Goal: Information Seeking & Learning: Learn about a topic

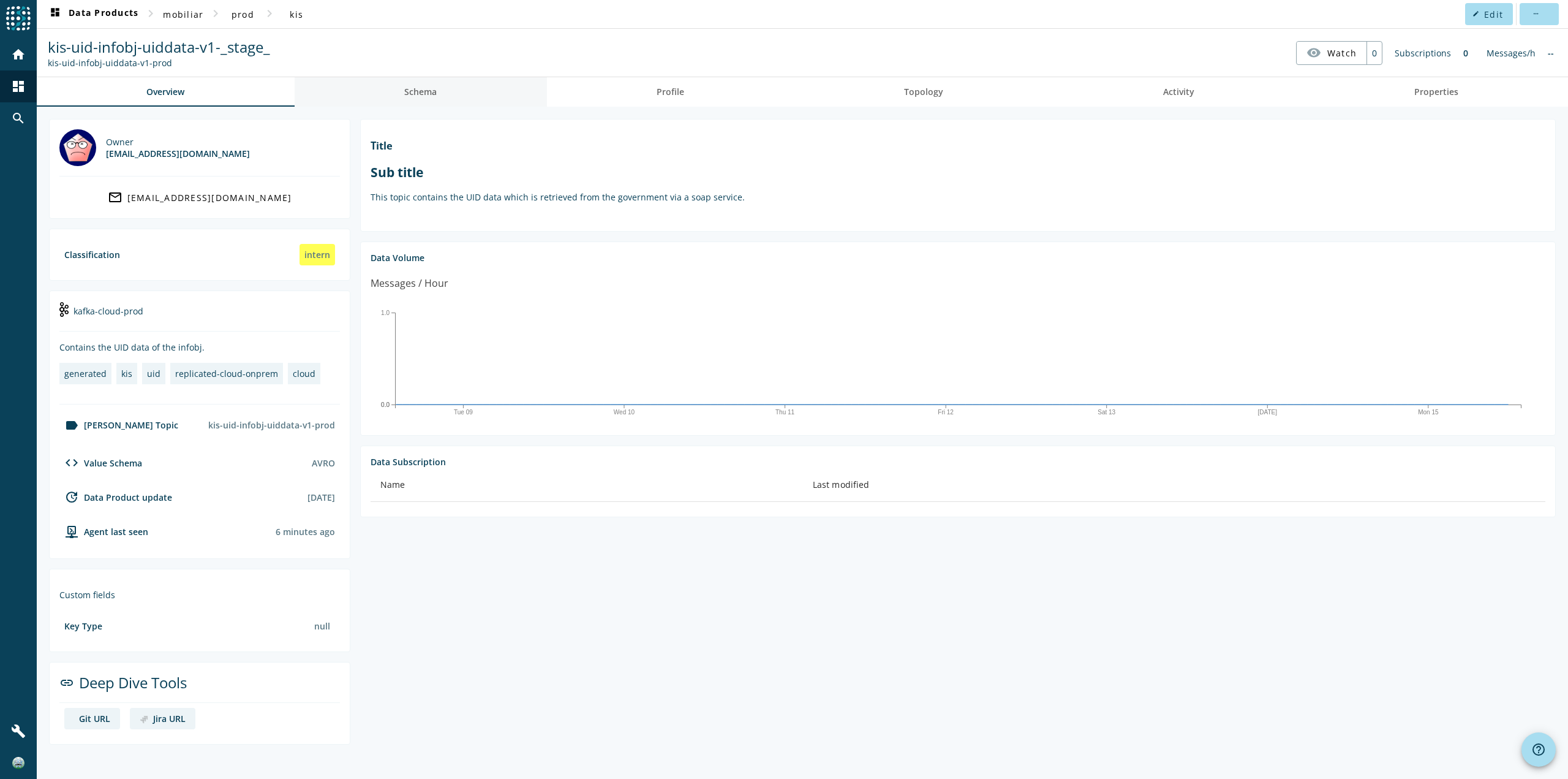
click at [448, 86] on link "Schema" at bounding box center [420, 92] width 252 height 30
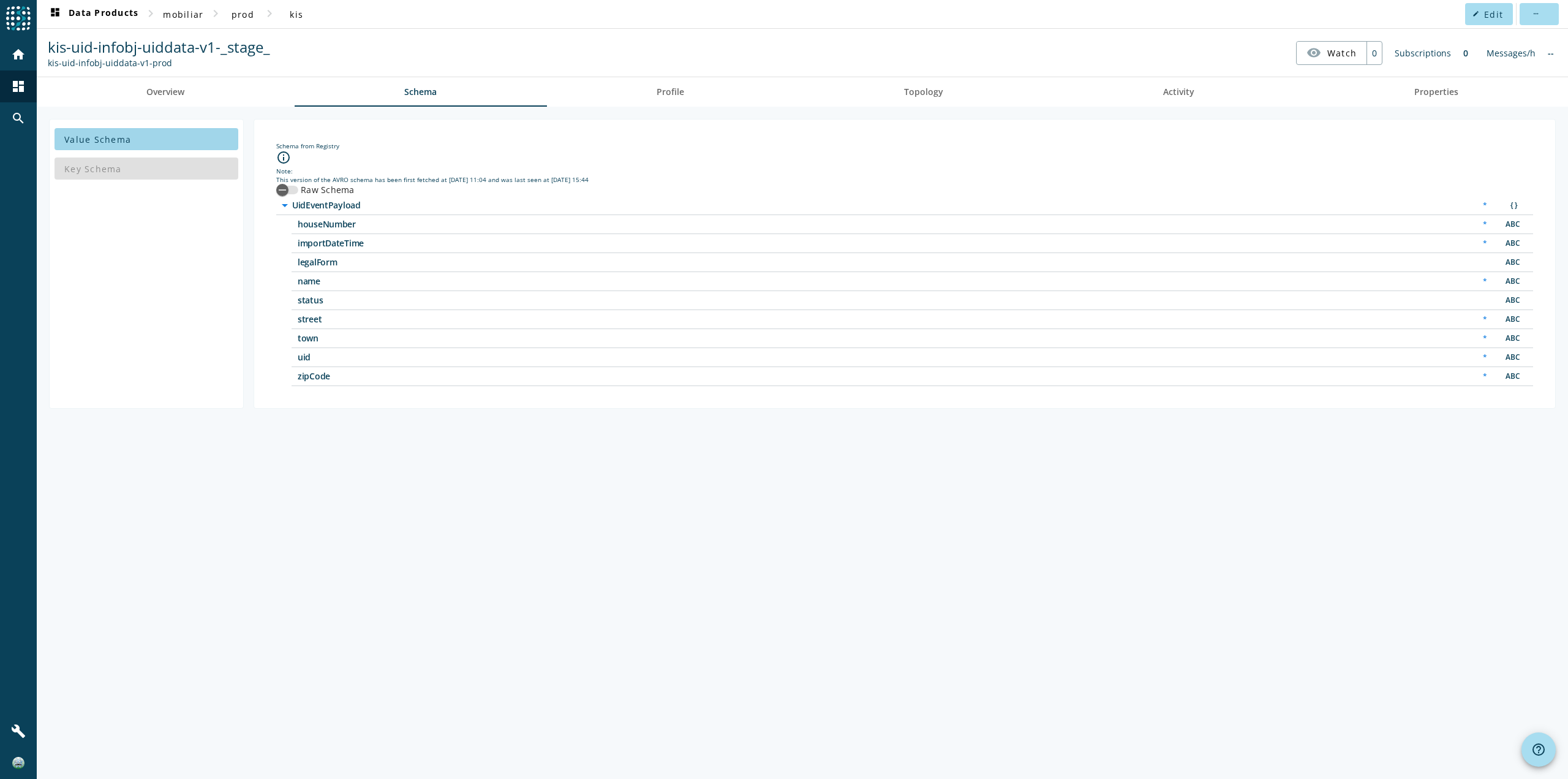
click at [158, 136] on span at bounding box center [147, 139] width 184 height 30
click at [154, 161] on div "Key Schema" at bounding box center [147, 168] width 184 height 30
click at [152, 169] on div "Key Schema" at bounding box center [147, 168] width 184 height 30
click at [154, 139] on span at bounding box center [147, 139] width 184 height 30
click at [699, 97] on link "Profile" at bounding box center [670, 92] width 247 height 30
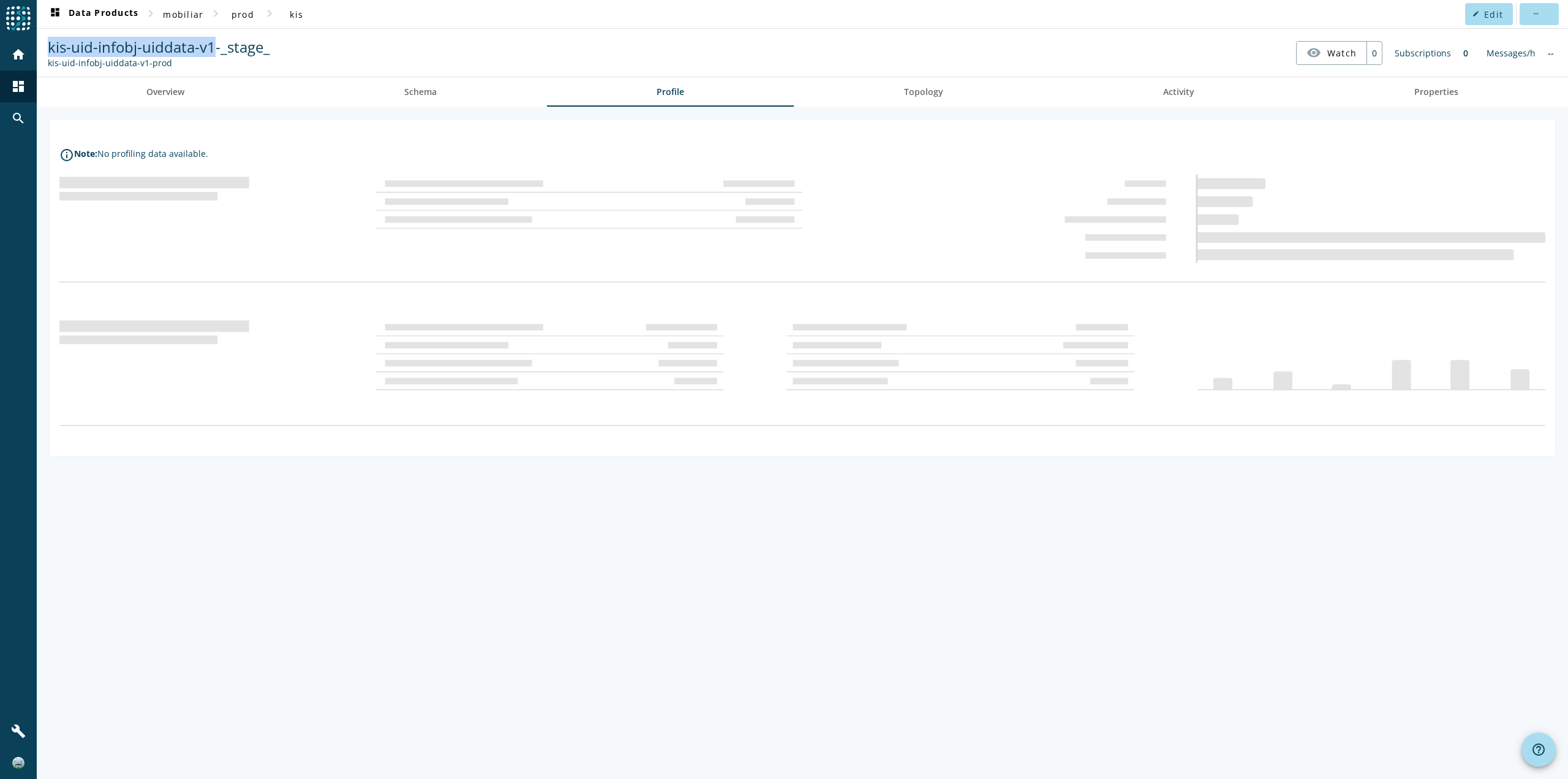
drag, startPoint x: 47, startPoint y: 47, endPoint x: 216, endPoint y: 48, distance: 169.0
click at [216, 48] on div "kis-uid-infobj-uiddata-v1-_stage_ kis-uid-infobj-uiddata-v1-prod" at bounding box center [159, 52] width 228 height 32
copy span "kis-uid-infobj-uiddata-v1"
click at [458, 99] on link "Schema" at bounding box center [420, 92] width 252 height 30
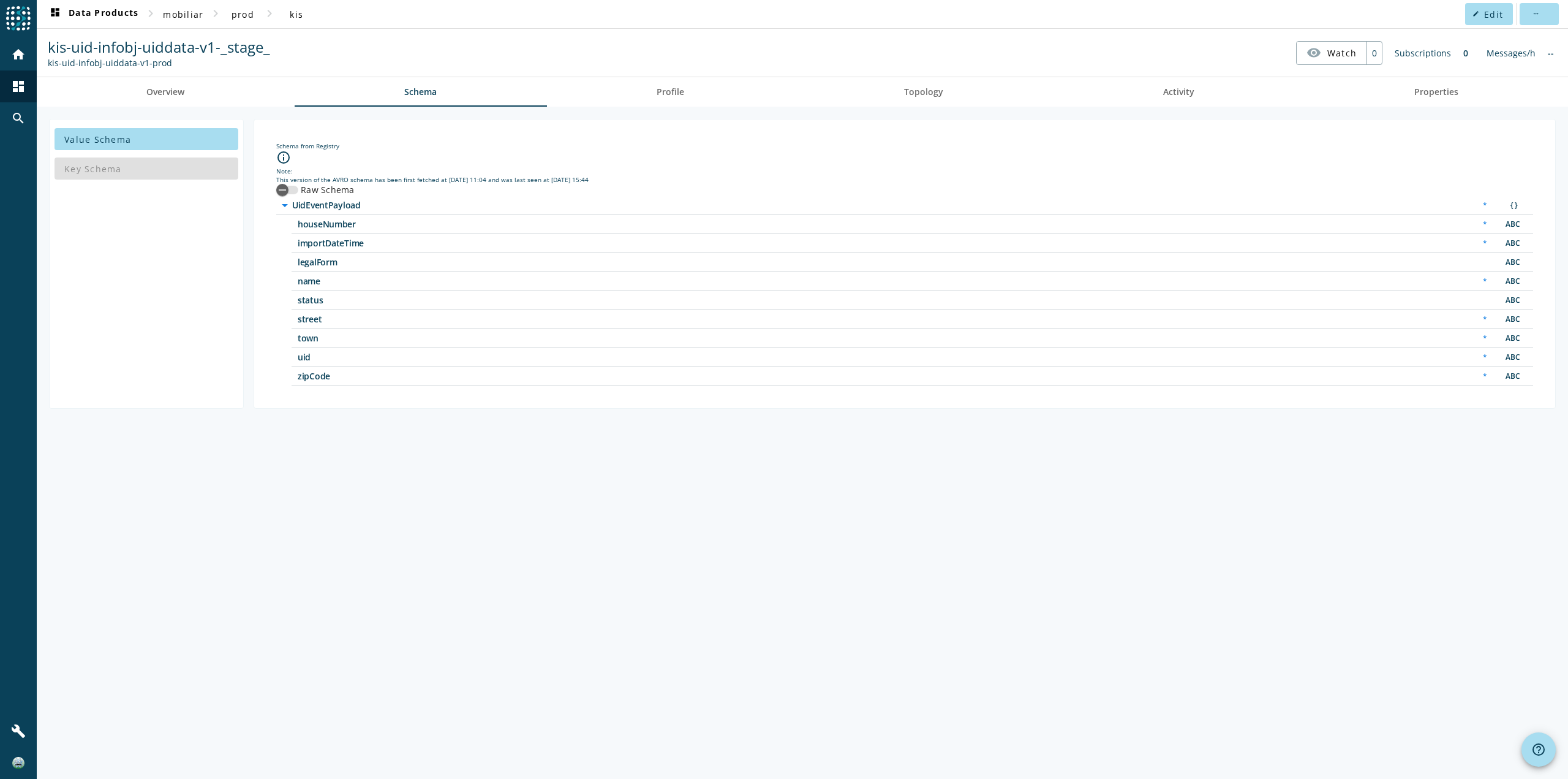
click at [140, 172] on div "Key Schema" at bounding box center [147, 168] width 184 height 30
click at [125, 164] on div "Key Schema" at bounding box center [147, 168] width 184 height 30
